Goal: Information Seeking & Learning: Learn about a topic

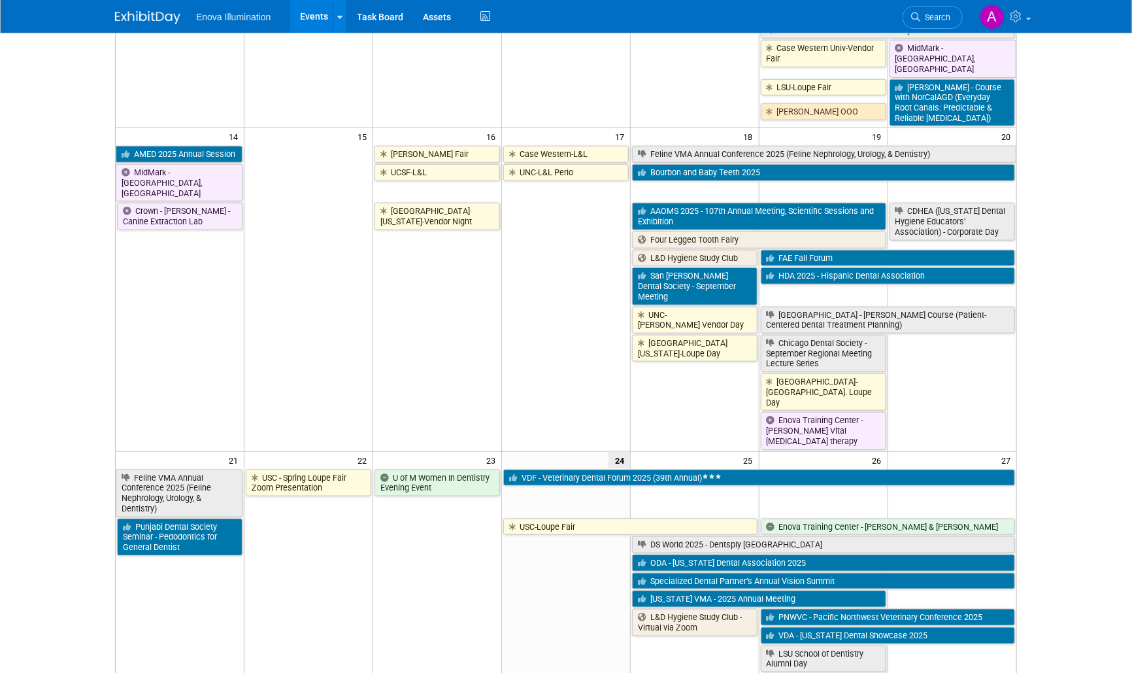
scroll to position [580, 0]
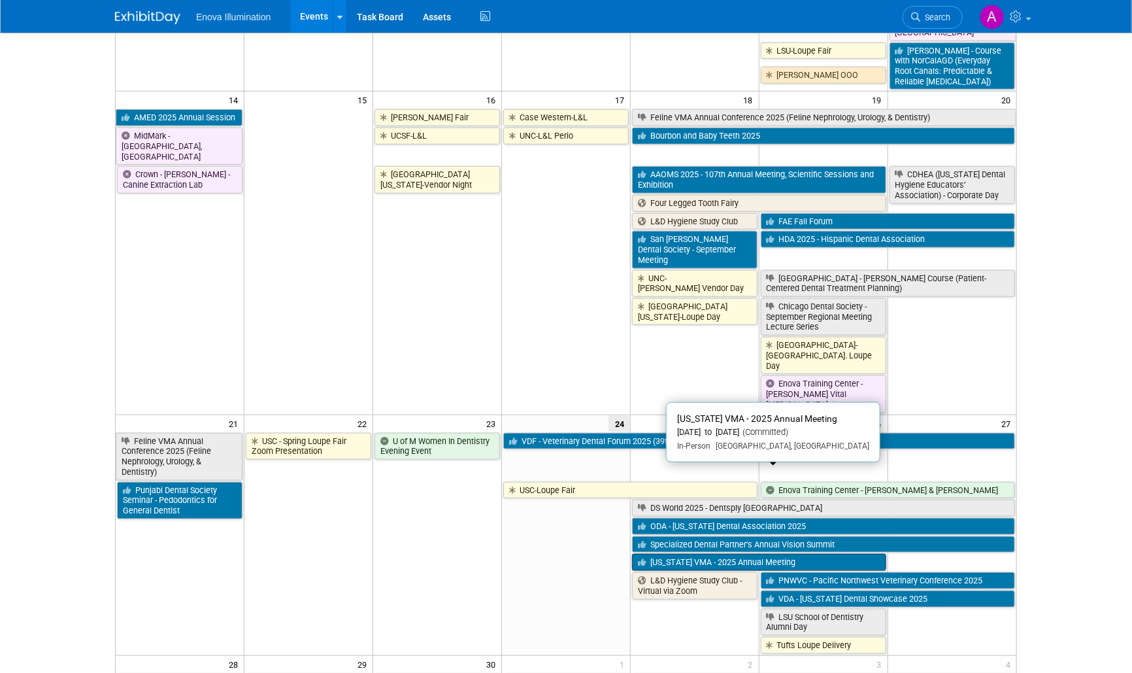
click at [719, 554] on link "[US_STATE] VMA - 2025 Annual Meeting" at bounding box center [759, 562] width 254 height 17
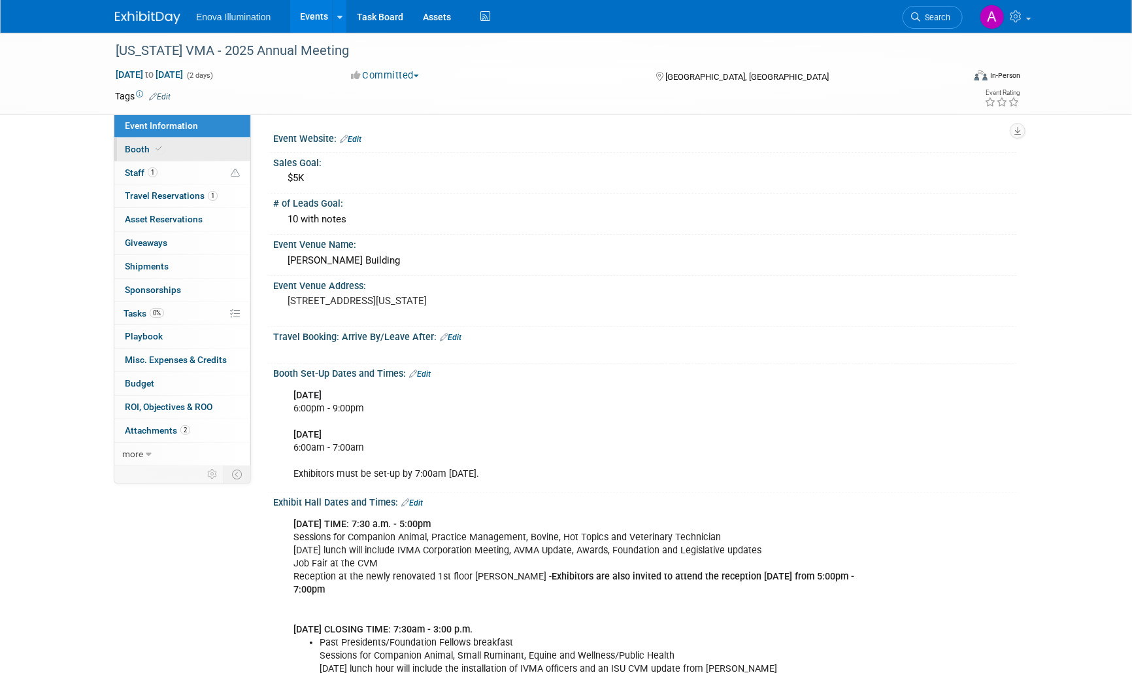
click at [156, 152] on icon at bounding box center [159, 148] width 7 height 7
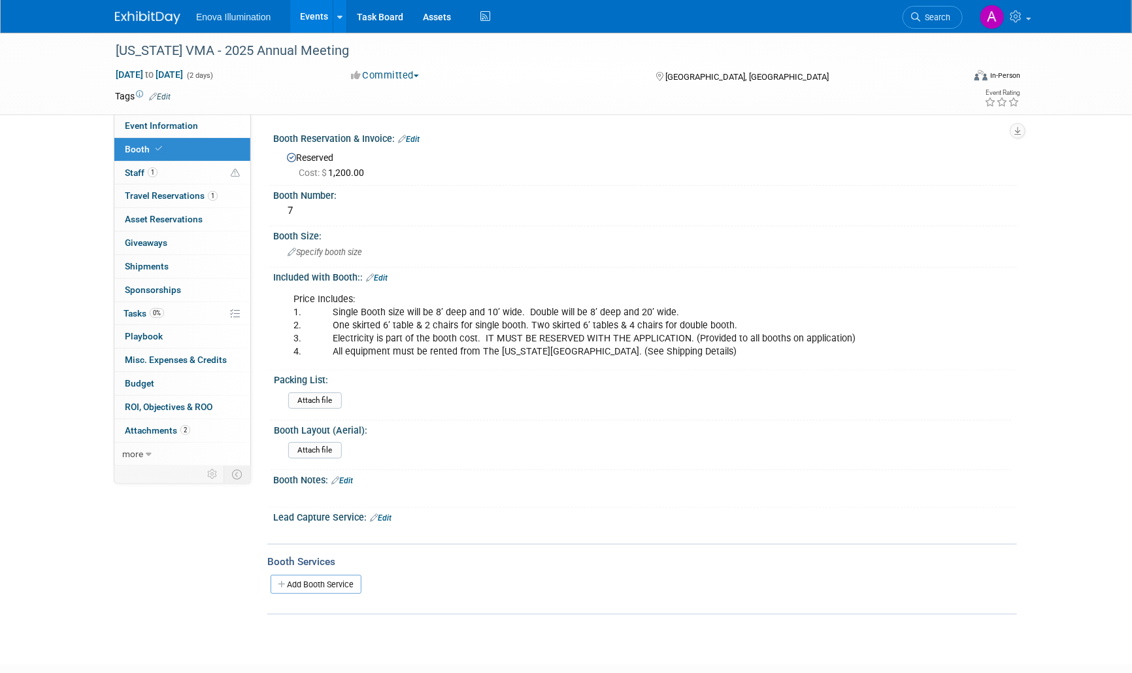
click at [149, 13] on img at bounding box center [147, 17] width 65 height 13
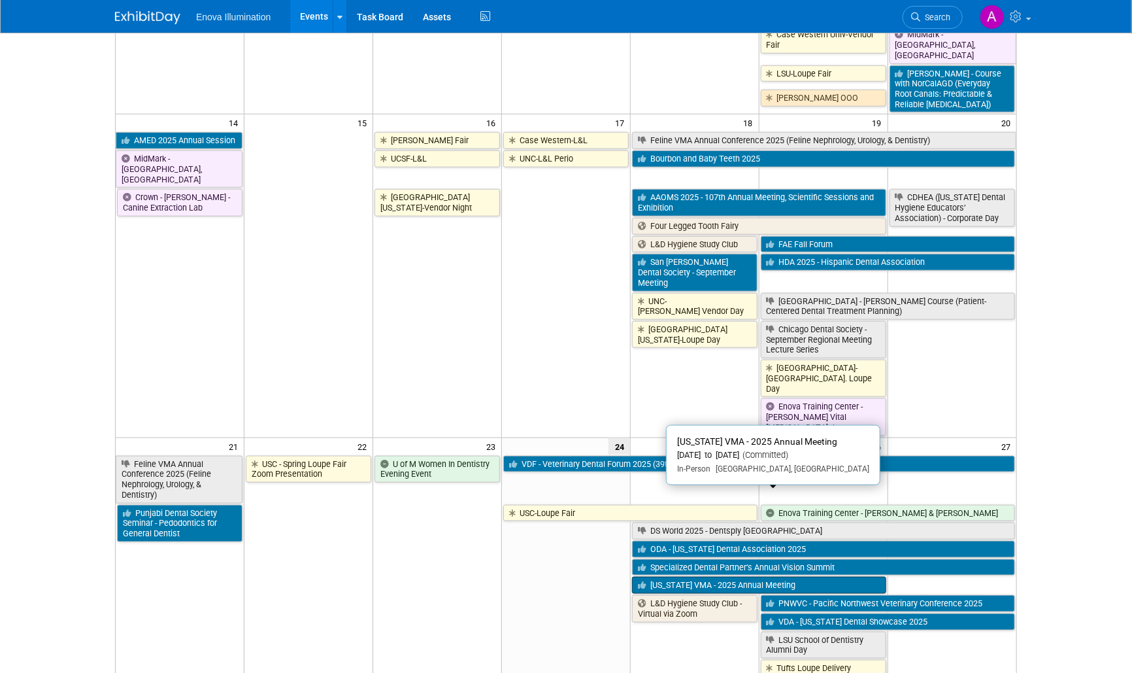
scroll to position [580, 0]
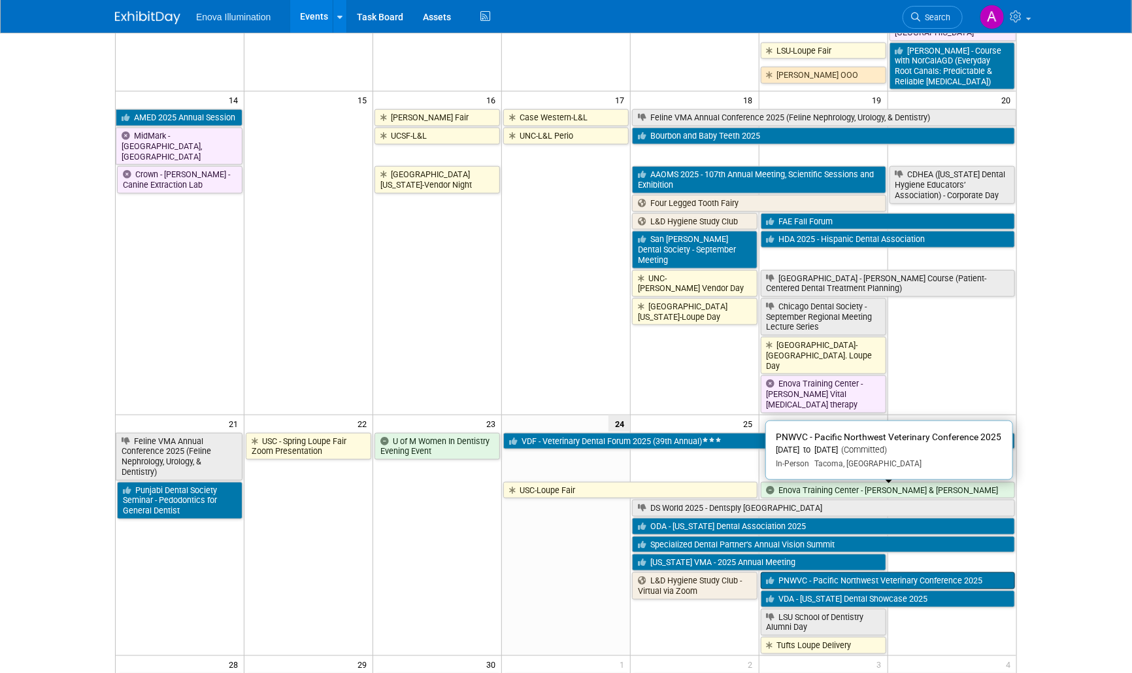
click at [886, 572] on link "PNWVC - Pacific Northwest Veterinary Conference 2025" at bounding box center [888, 580] width 254 height 17
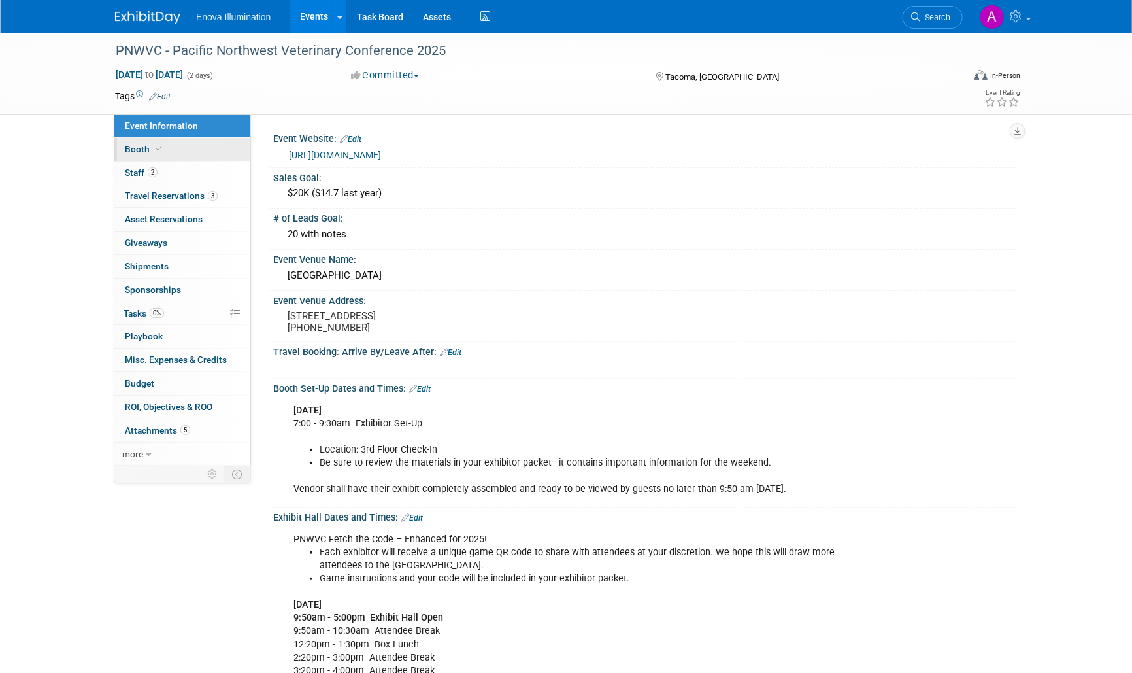
click at [191, 148] on link "Booth" at bounding box center [182, 149] width 136 height 23
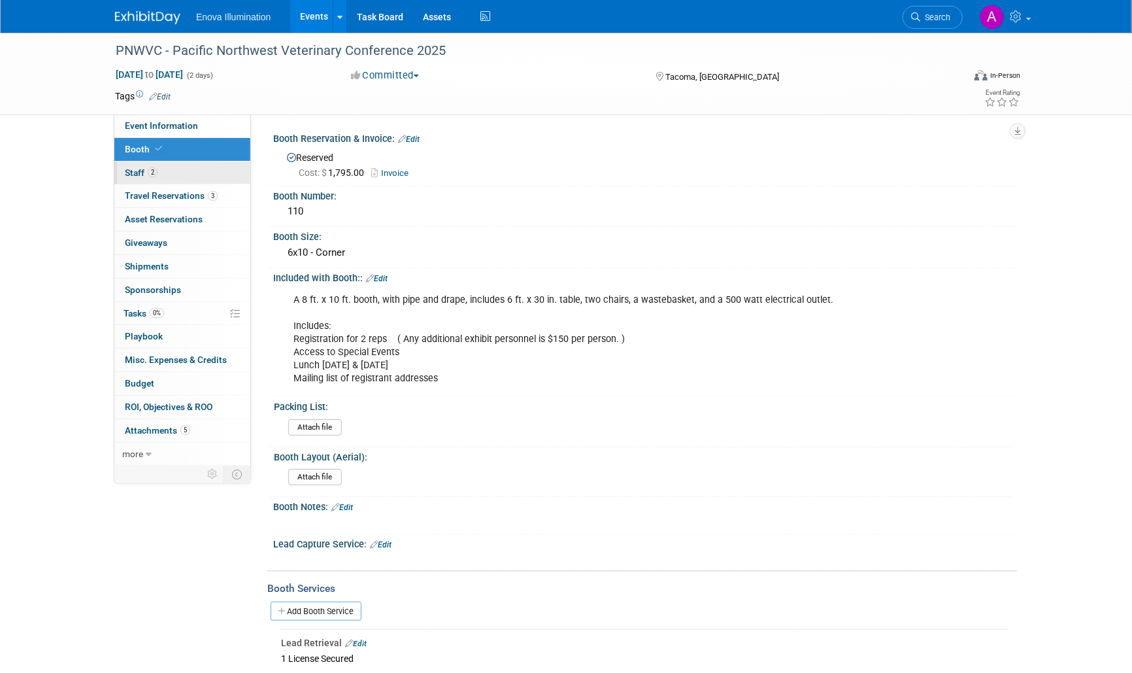
click at [191, 166] on link "2 Staff 2" at bounding box center [182, 172] width 136 height 23
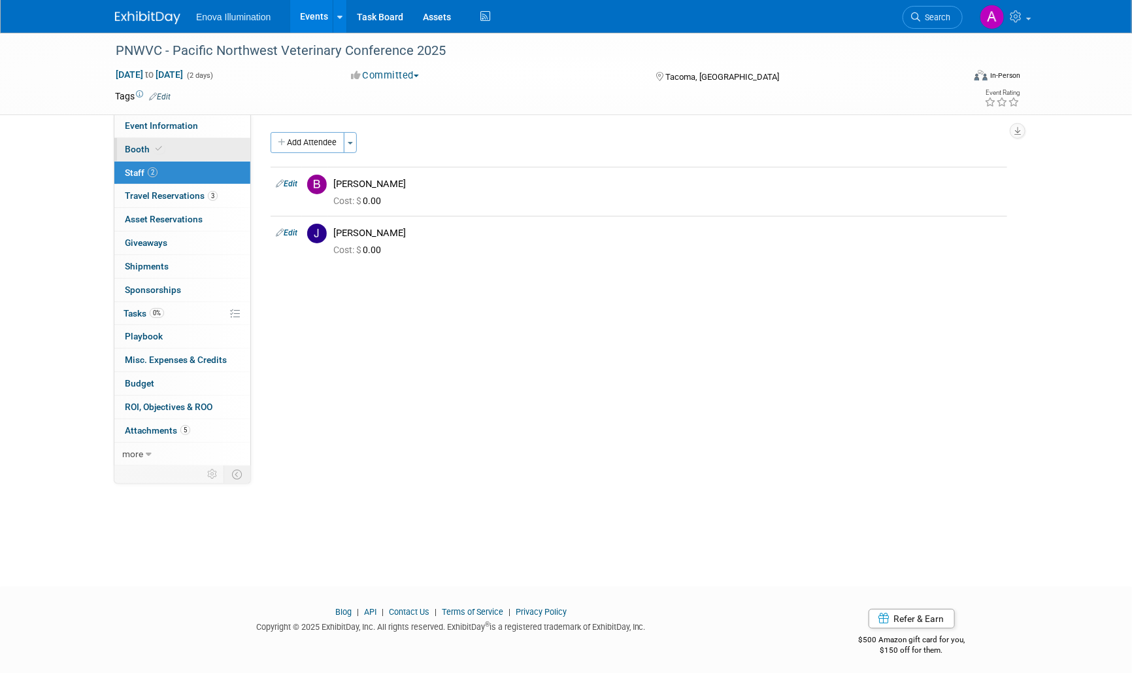
click at [192, 150] on link "Booth" at bounding box center [182, 149] width 136 height 23
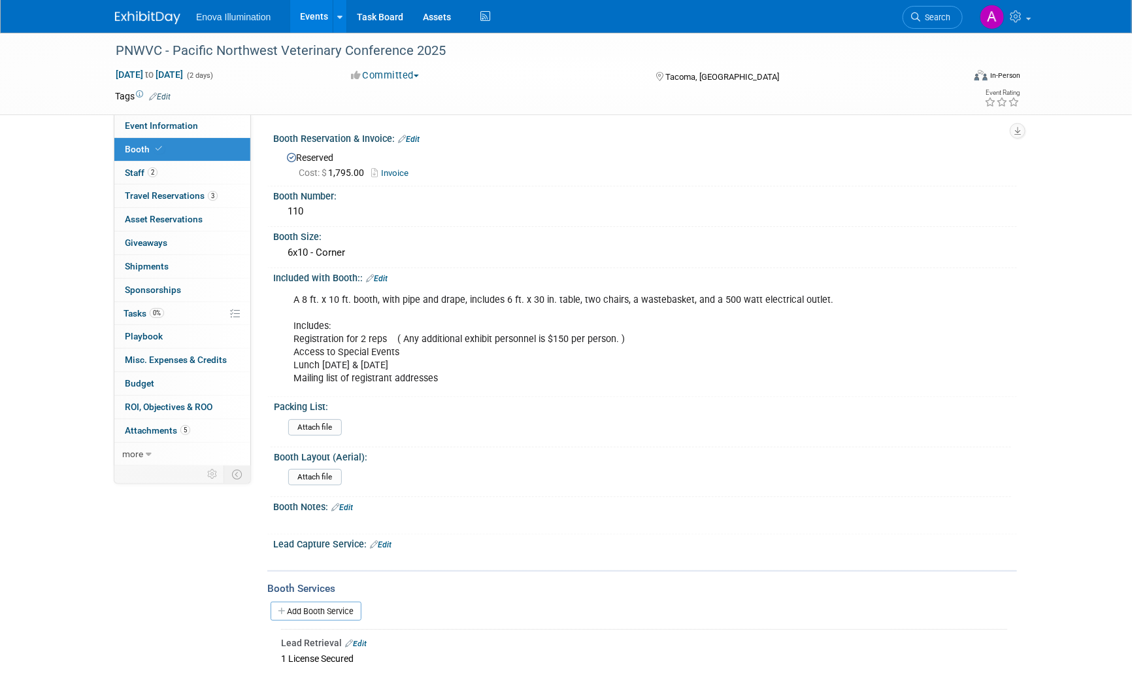
click at [139, 21] on img at bounding box center [147, 17] width 65 height 13
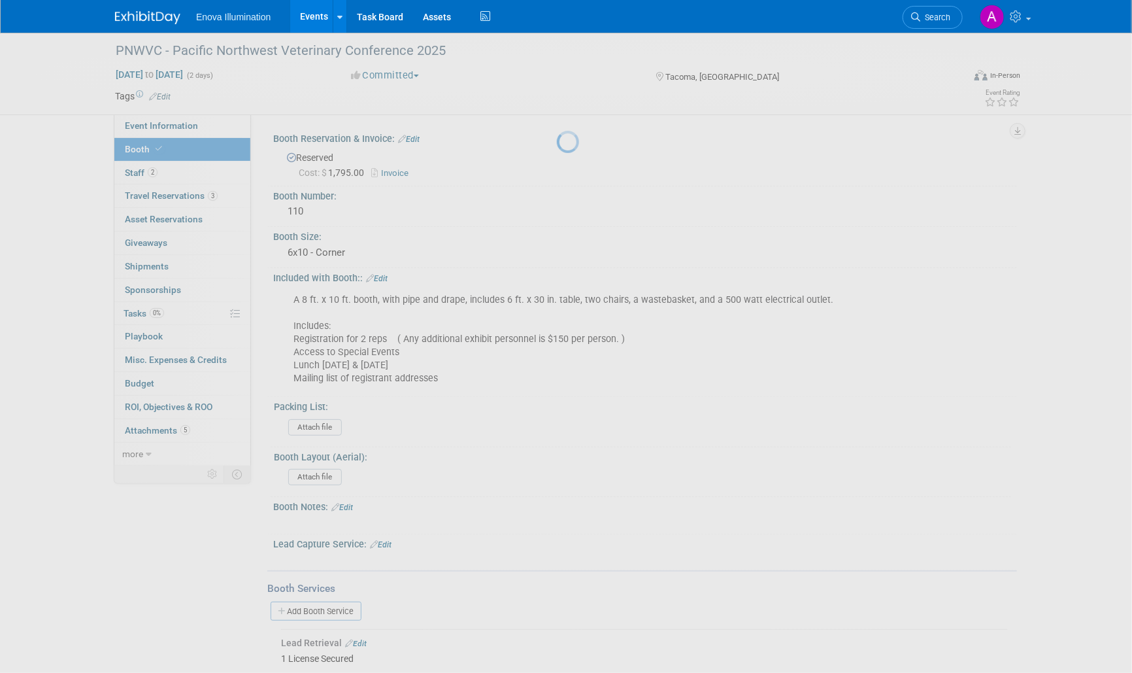
click at [139, 21] on img at bounding box center [147, 17] width 65 height 13
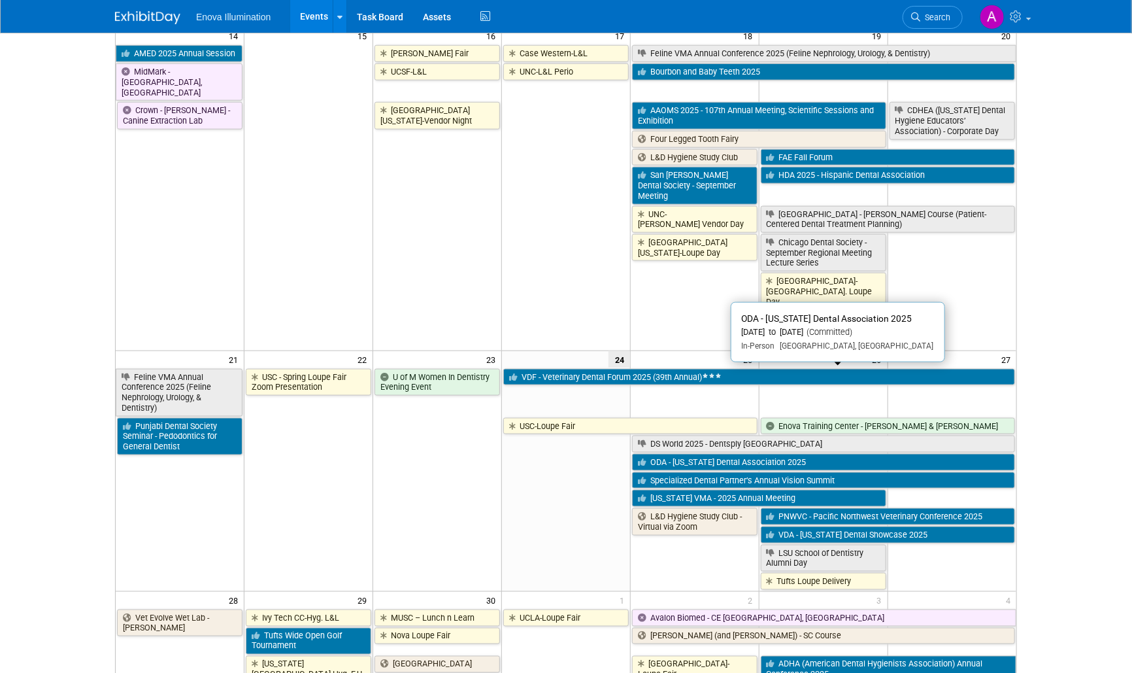
scroll to position [799, 0]
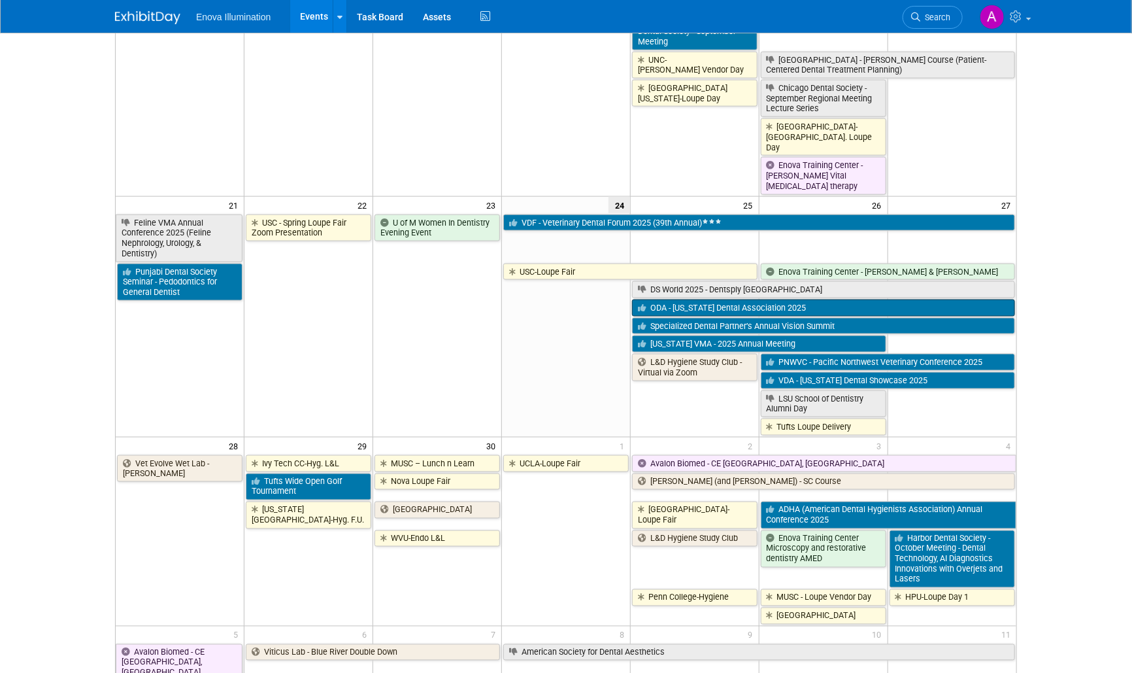
click at [758, 299] on link "ODA - [US_STATE] Dental Association 2025" at bounding box center [823, 307] width 383 height 17
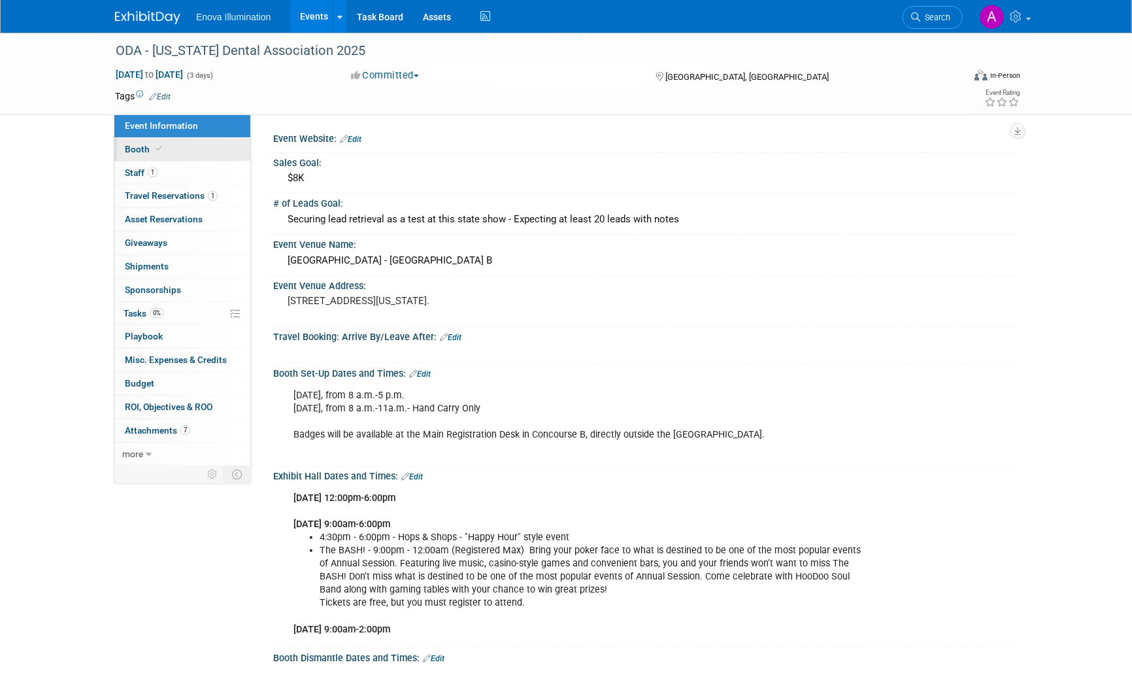
click at [193, 146] on link "Booth" at bounding box center [182, 149] width 136 height 23
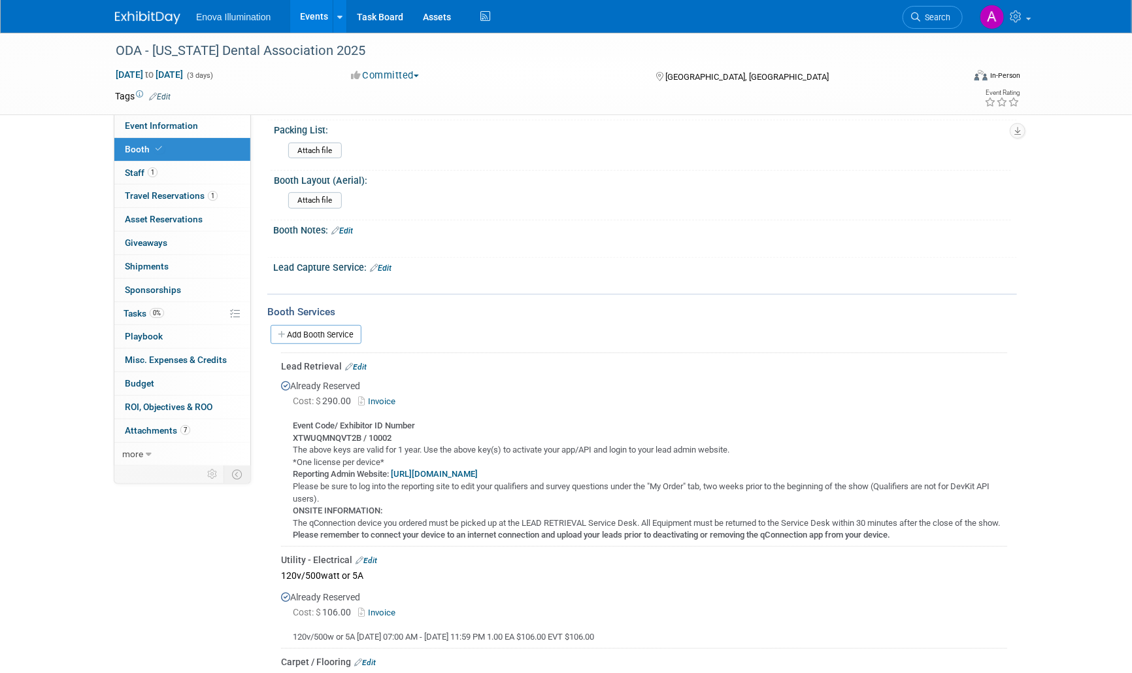
scroll to position [363, 0]
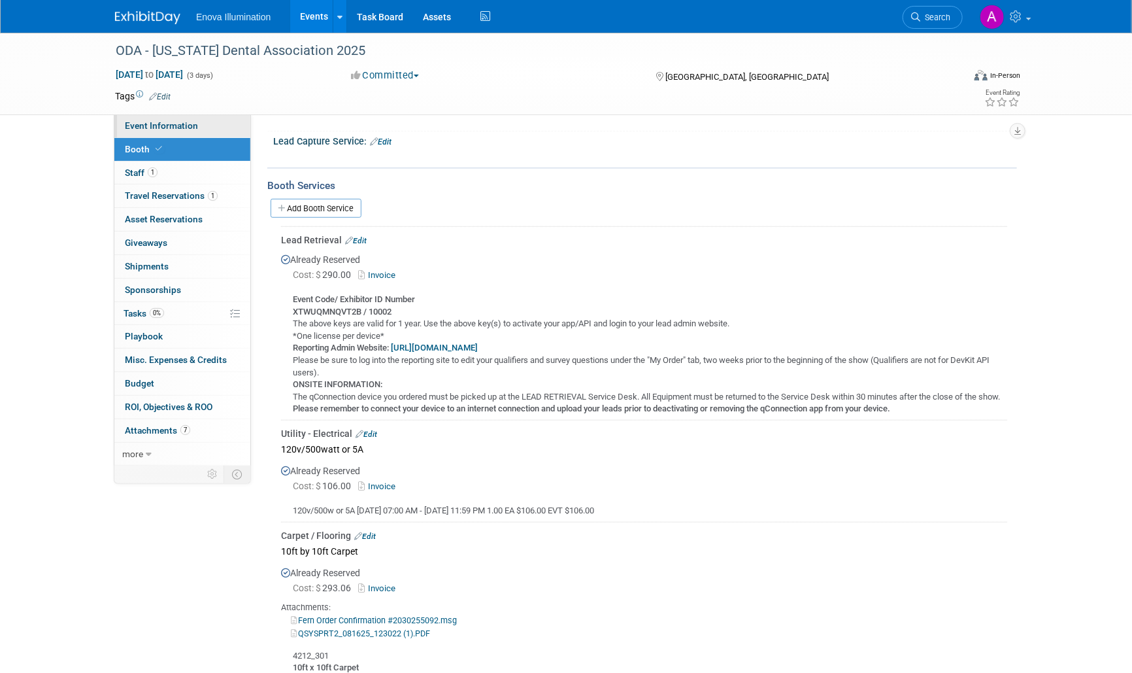
click at [171, 127] on span "Event Information" at bounding box center [161, 125] width 73 height 10
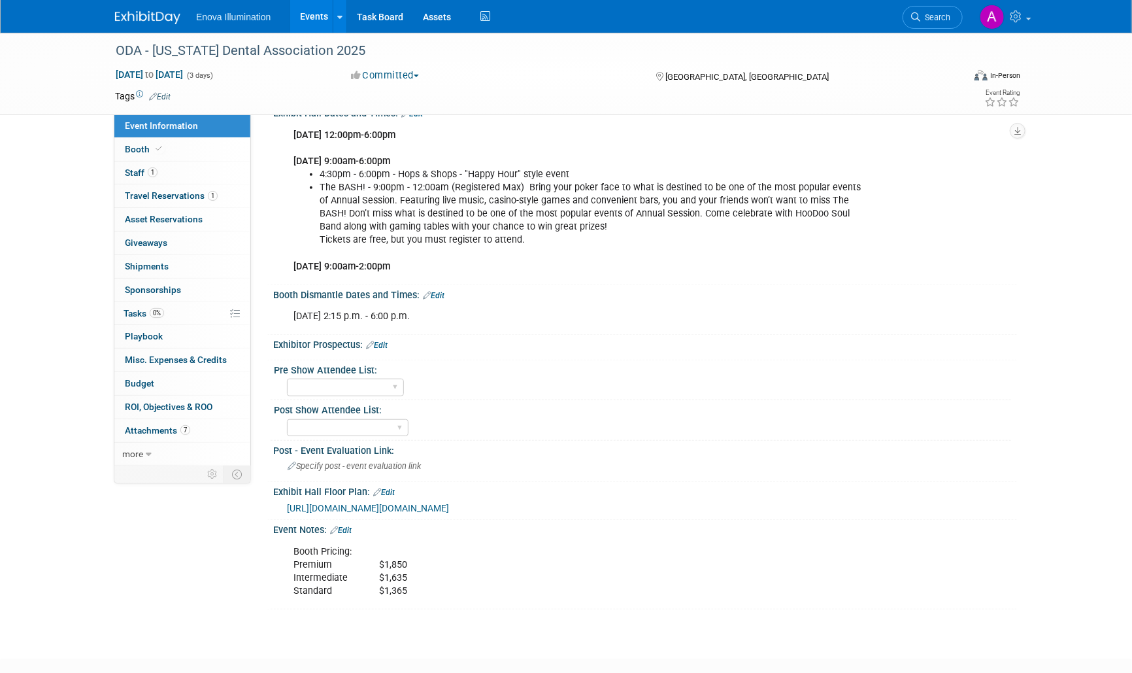
click at [152, 12] on img at bounding box center [147, 17] width 65 height 13
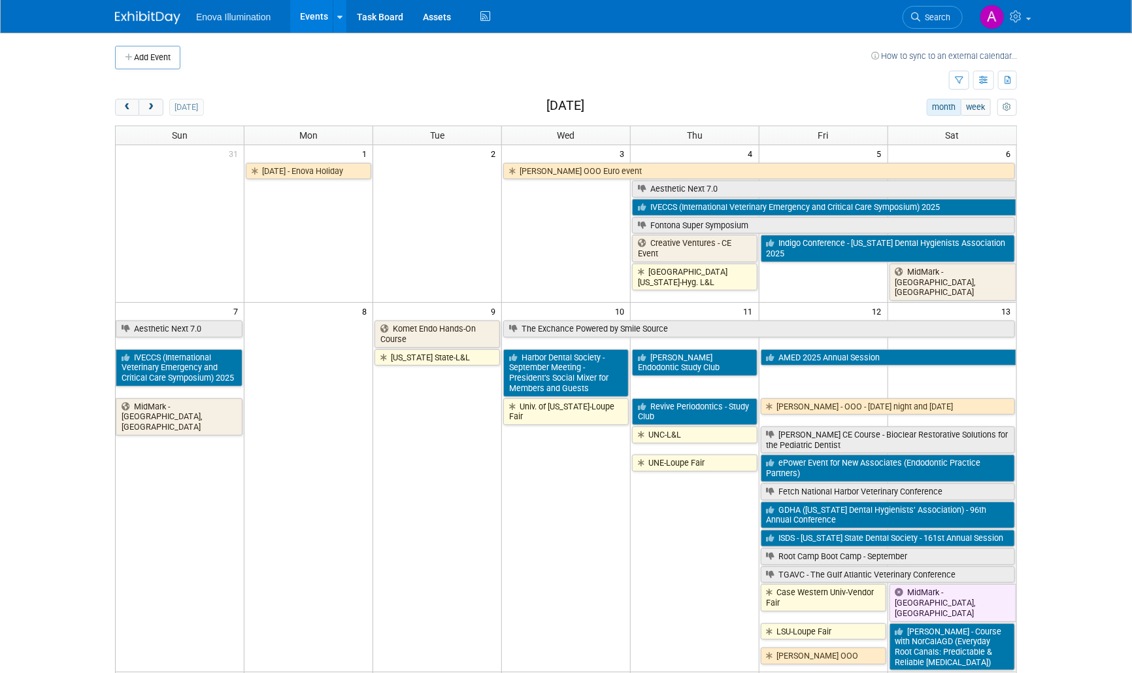
click at [238, 579] on td "MidMark - [GEOGRAPHIC_DATA], [GEOGRAPHIC_DATA]" at bounding box center [180, 534] width 129 height 274
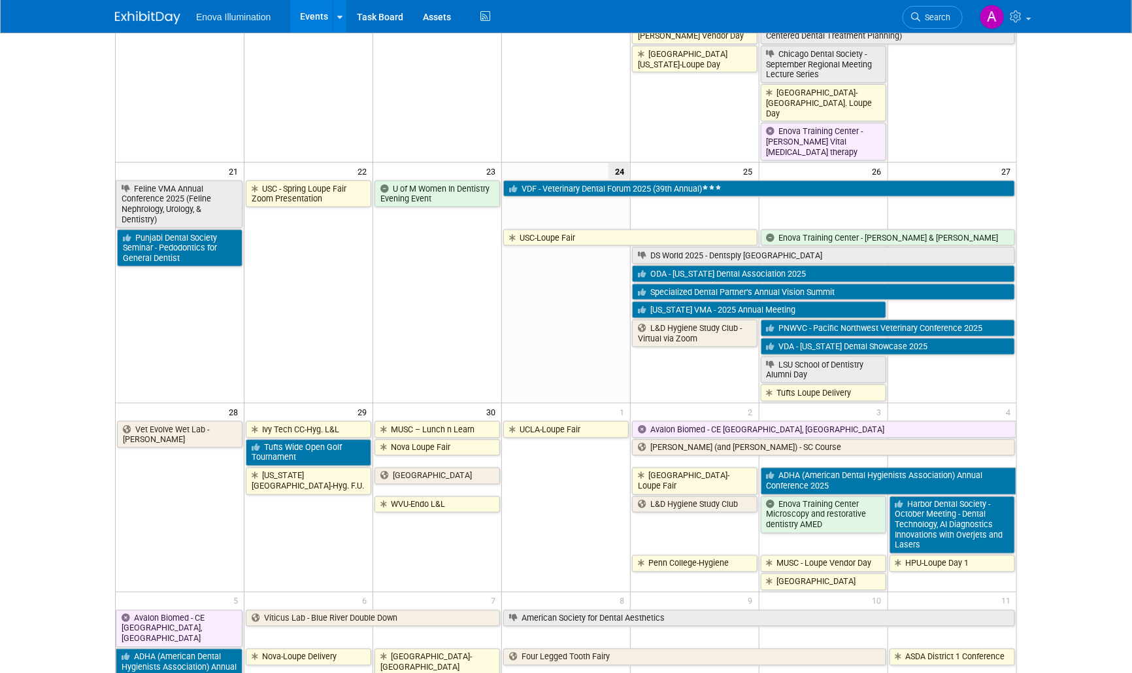
scroll to position [799, 0]
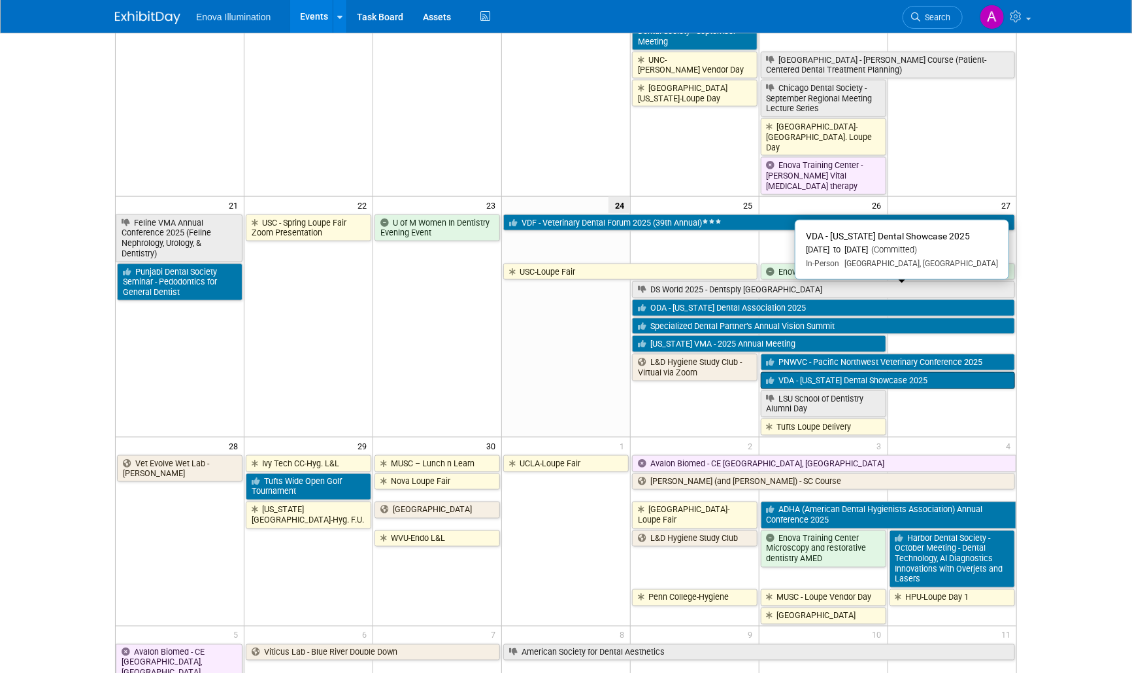
click at [859, 372] on link "VDA - [US_STATE] Dental Showcase 2025" at bounding box center [888, 380] width 254 height 17
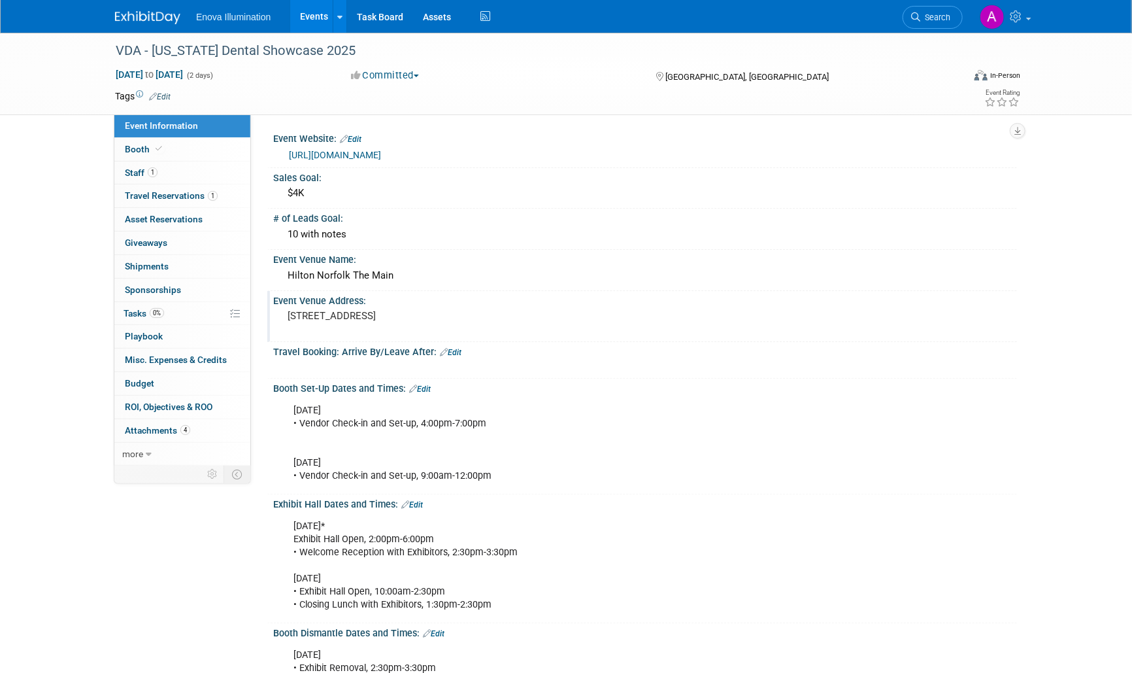
scroll to position [435, 0]
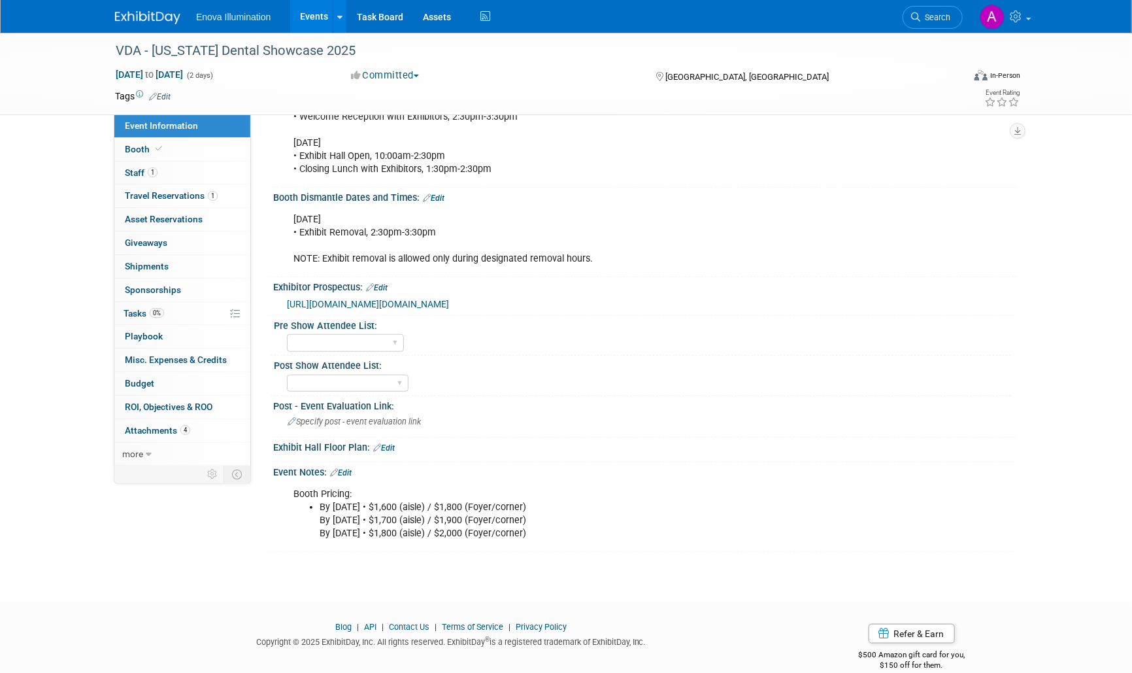
click at [449, 309] on span "https://us-west-2.protection.sophos.com/?d=vadental.org&u=aHR0cHM6Ly93d3cudmFkZ…" at bounding box center [368, 304] width 162 height 10
click at [196, 144] on link "Booth" at bounding box center [182, 149] width 136 height 23
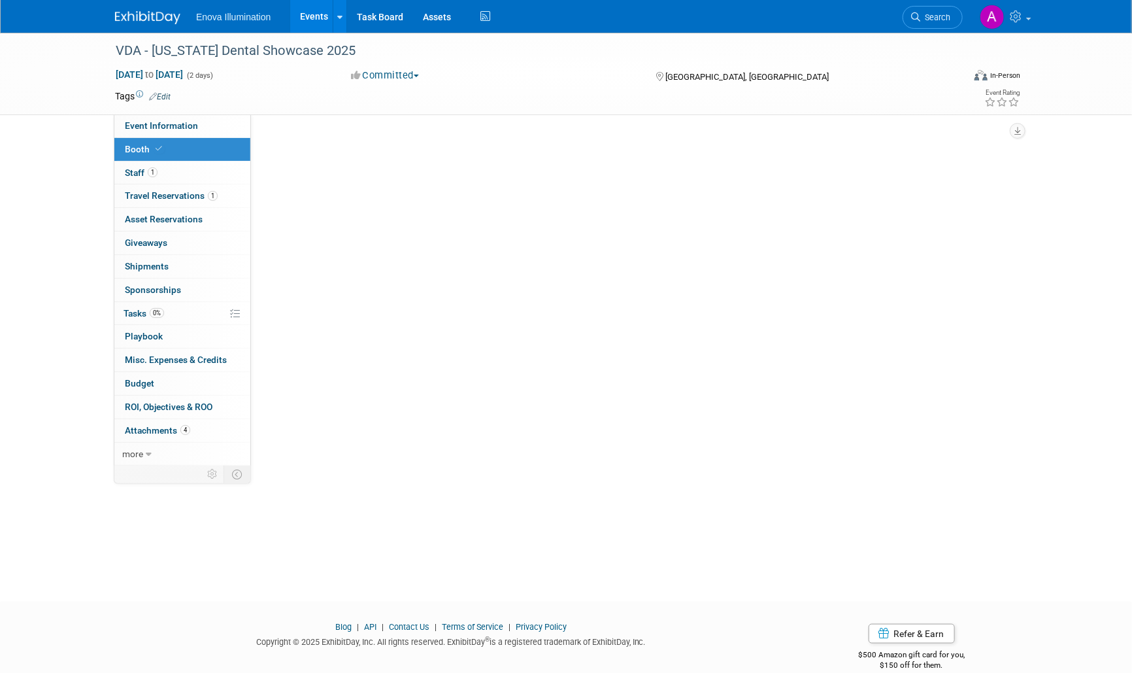
scroll to position [0, 0]
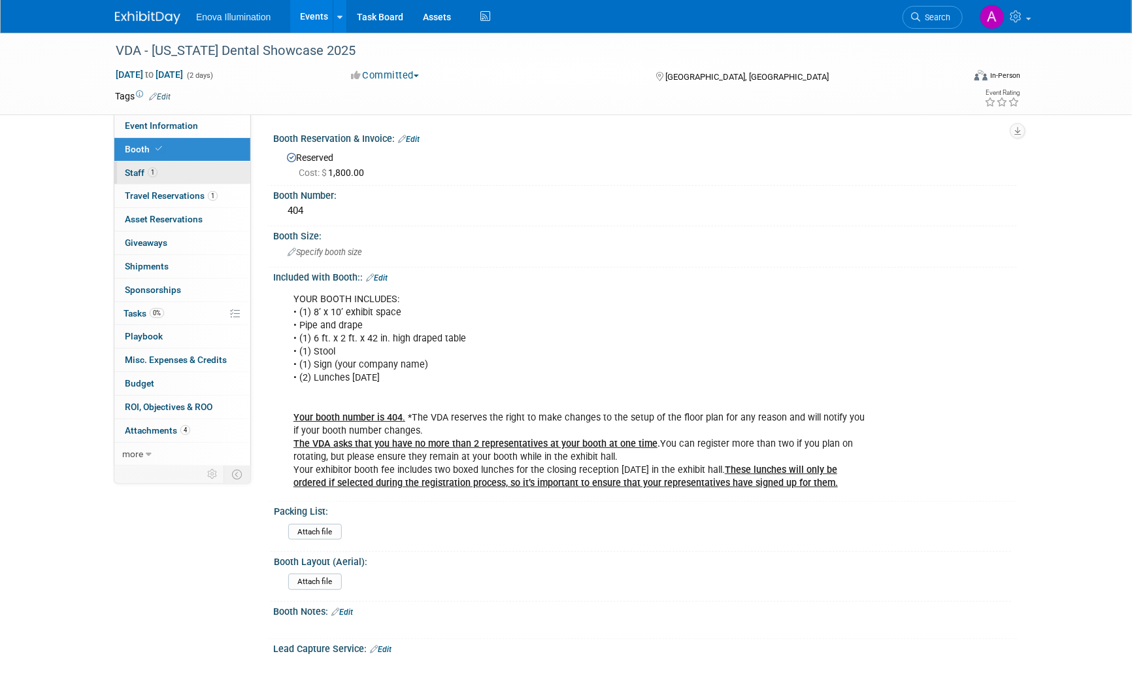
click at [185, 171] on link "1 Staff 1" at bounding box center [182, 172] width 136 height 23
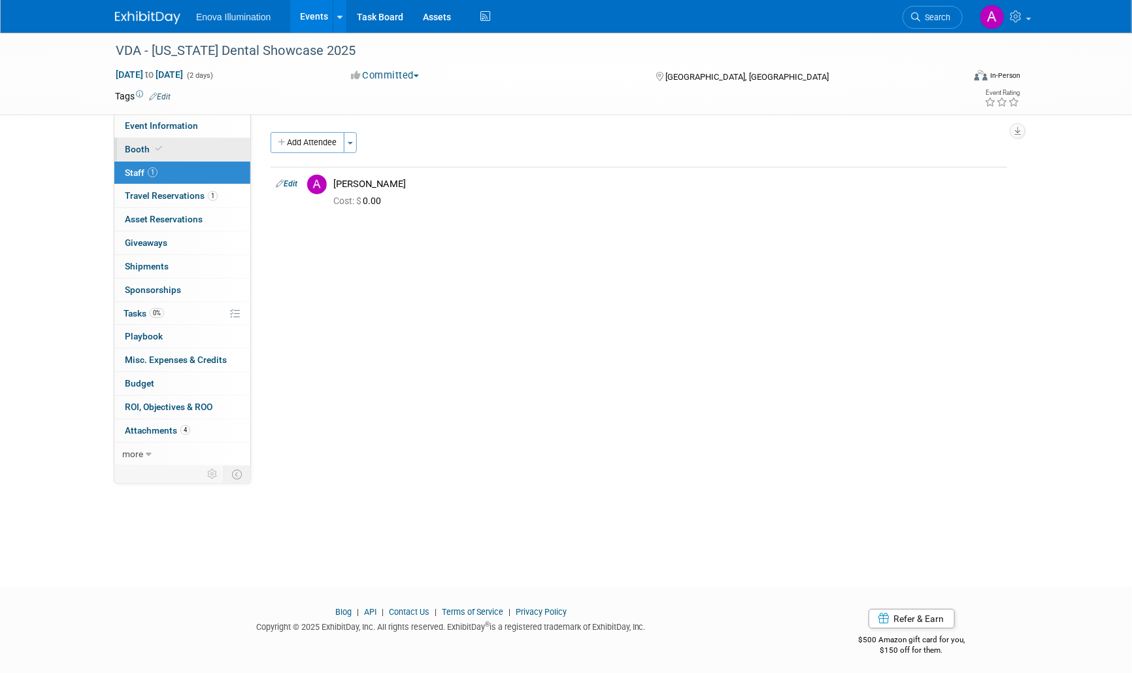
click at [192, 148] on link "Booth" at bounding box center [182, 149] width 136 height 23
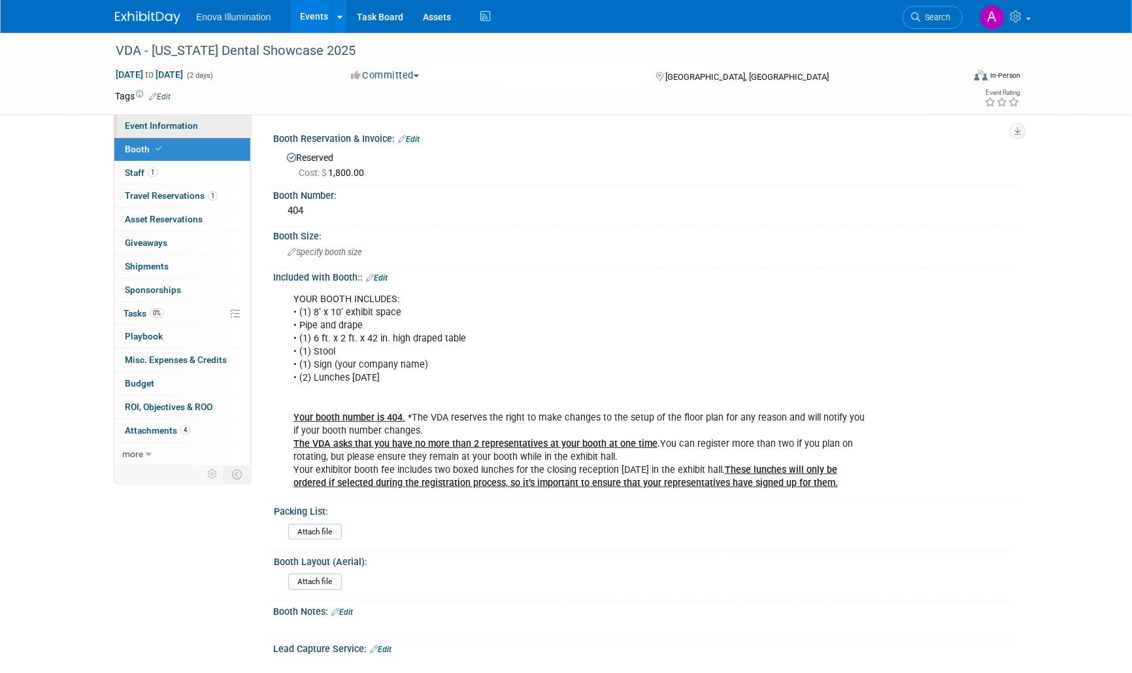
click at [218, 123] on link "Event Information" at bounding box center [182, 125] width 136 height 23
